Goal: Transaction & Acquisition: Purchase product/service

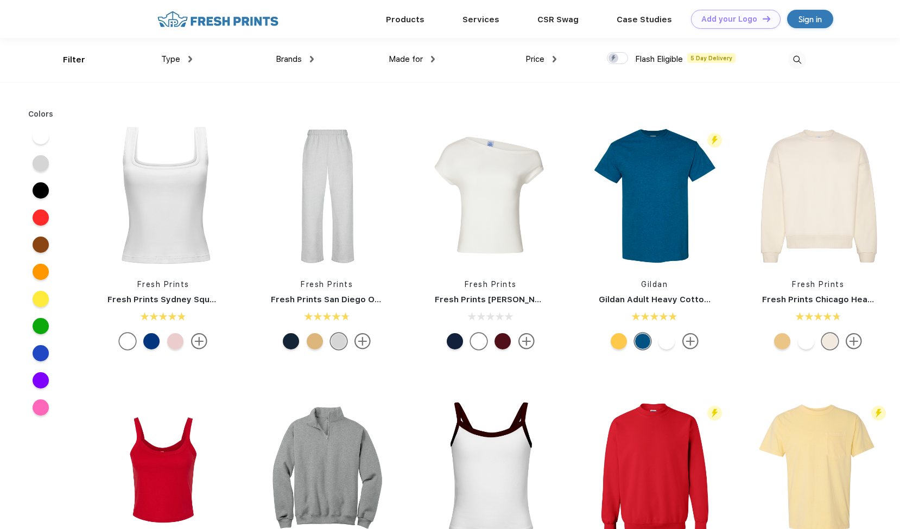
scroll to position [163, 0]
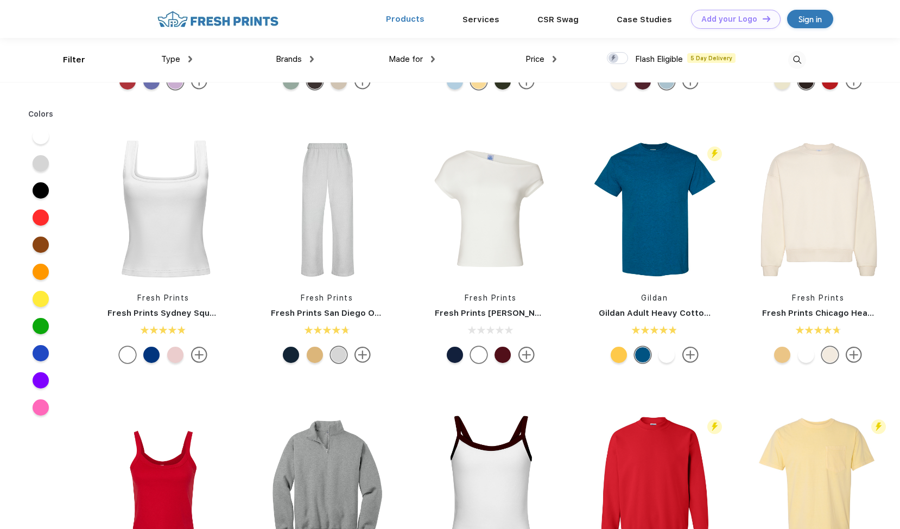
click at [402, 17] on link "Products" at bounding box center [405, 19] width 39 height 10
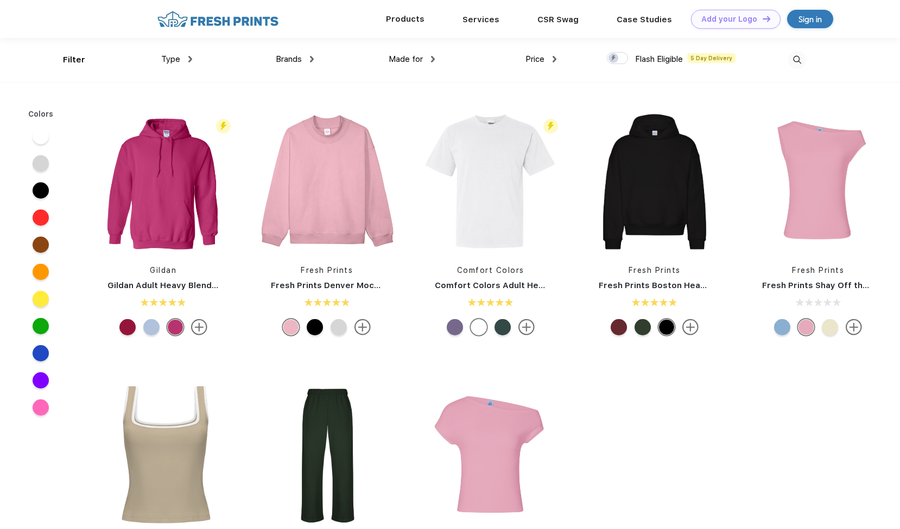
scroll to position [1, 0]
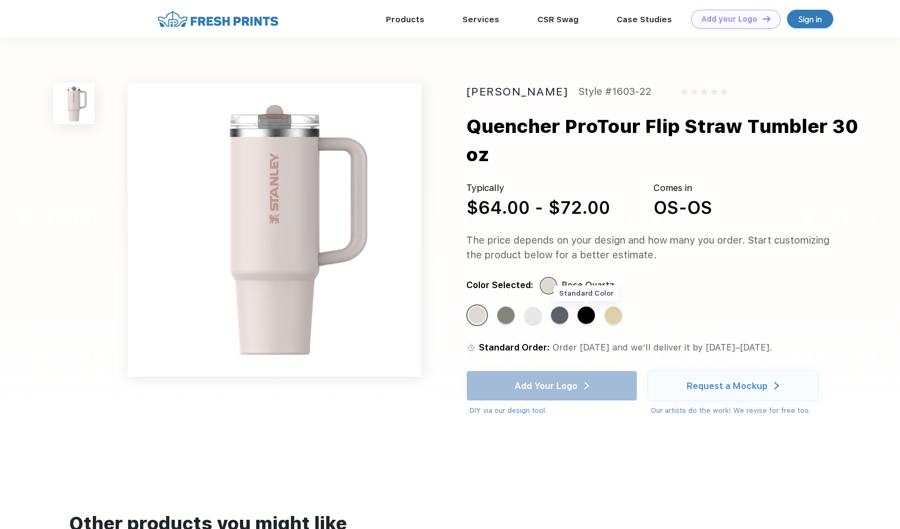
click at [587, 315] on div "Standard Color" at bounding box center [586, 315] width 17 height 17
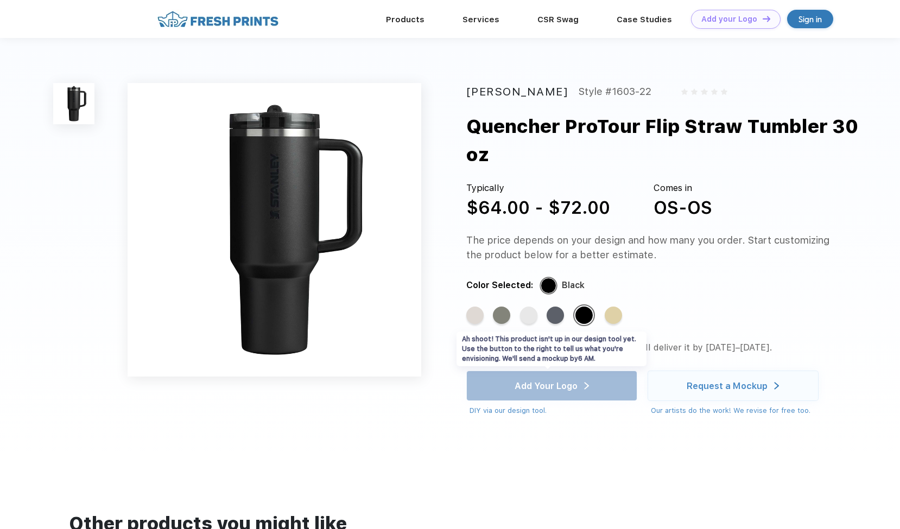
click at [573, 394] on div "Add Your Logo DIY via our design tool. Ah shoot! This product isn't up in our d…" at bounding box center [551, 393] width 171 height 45
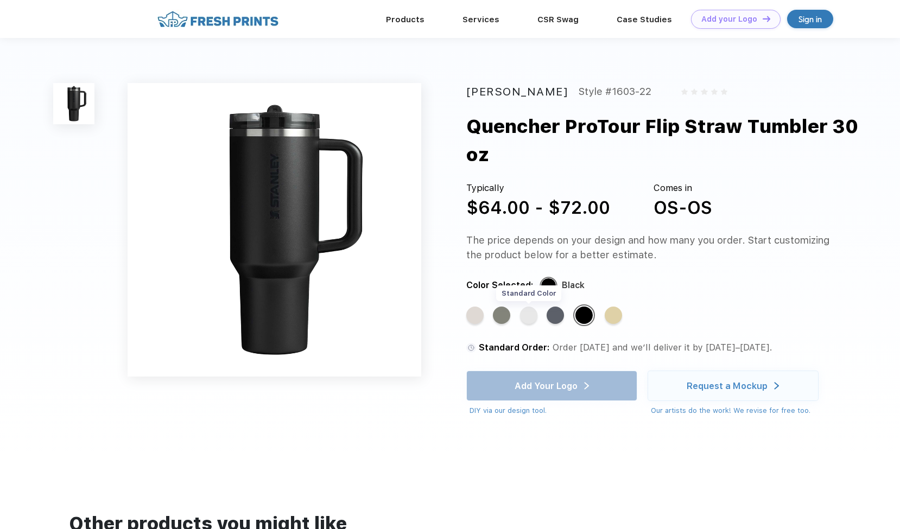
click at [535, 321] on div "Standard Color" at bounding box center [528, 315] width 17 height 17
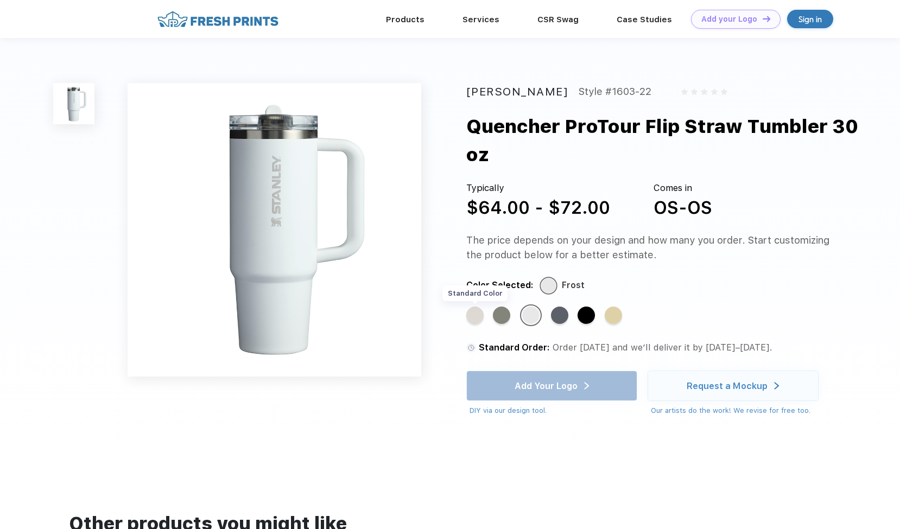
click at [476, 316] on div "Standard Color" at bounding box center [474, 315] width 17 height 17
